Goal: Information Seeking & Learning: Find specific fact

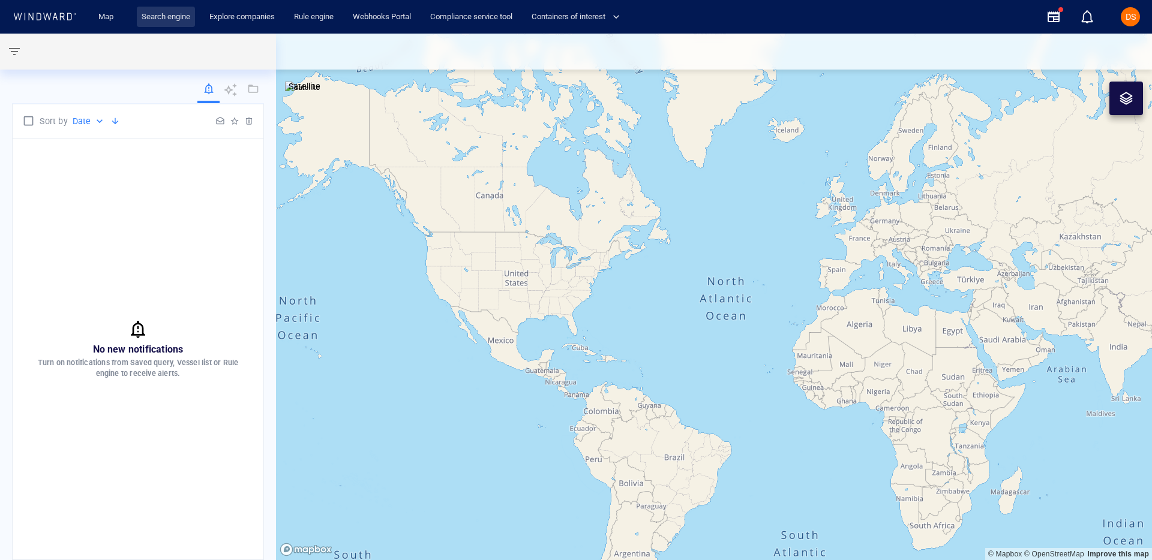
click at [173, 18] on link "Search engine" at bounding box center [166, 17] width 58 height 21
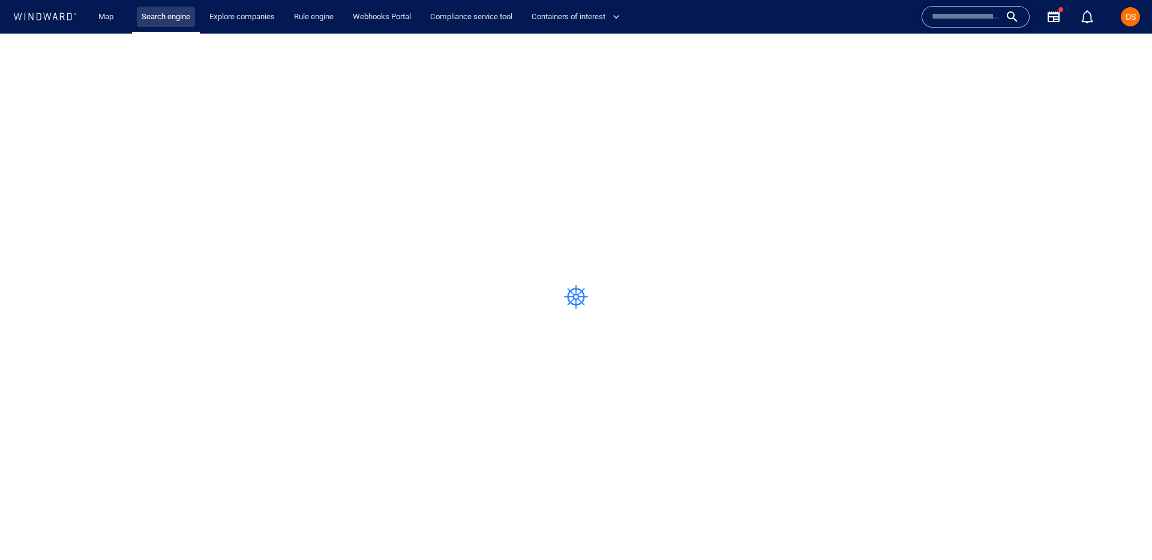
click at [173, 18] on link "Search engine" at bounding box center [166, 17] width 58 height 21
click at [947, 14] on input "text" at bounding box center [966, 17] width 68 height 18
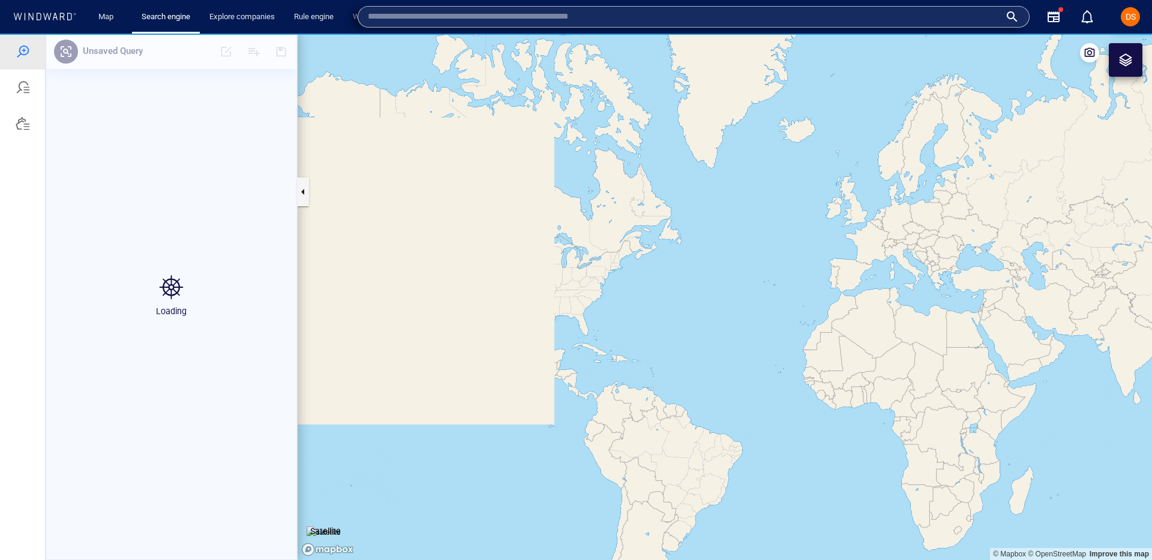
type input "*"
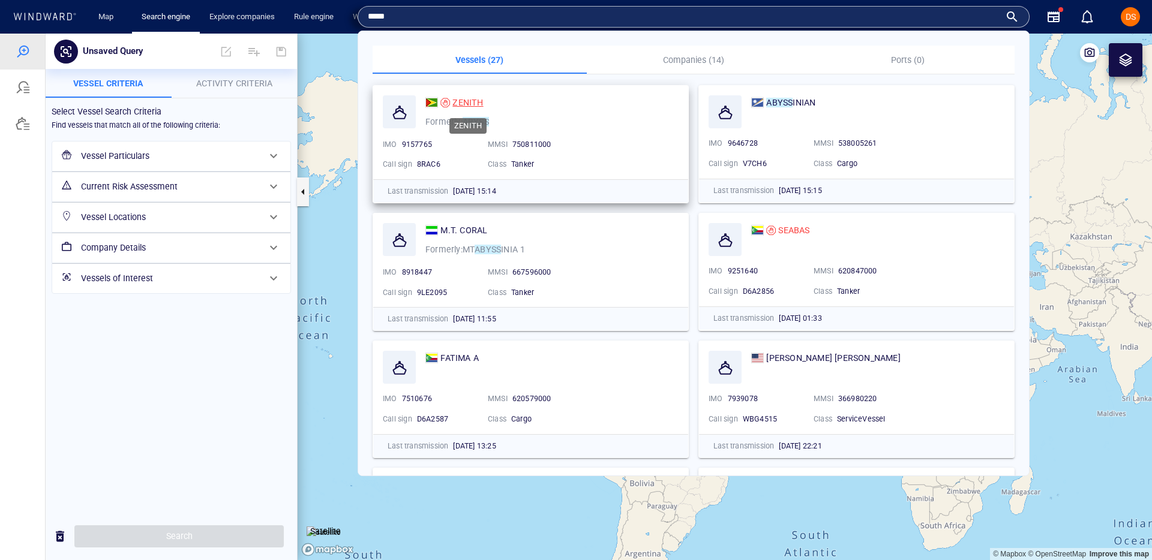
type input "*****"
click at [457, 103] on span "ZENITH" at bounding box center [467, 103] width 31 height 10
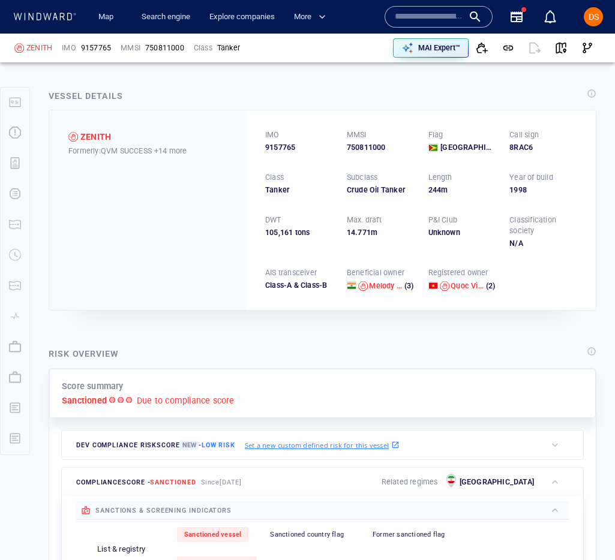
scroll to position [77, 0]
